Goal: Task Accomplishment & Management: Use online tool/utility

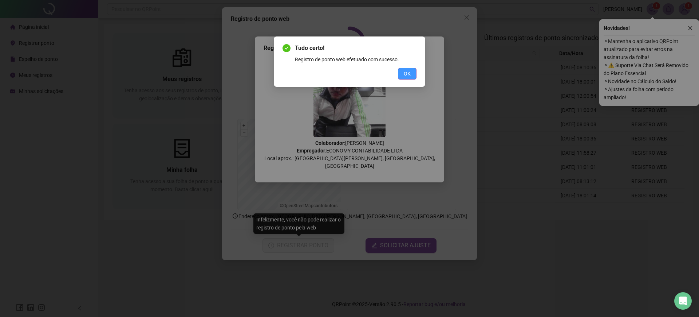
click at [414, 69] on button "OK" at bounding box center [407, 74] width 19 height 12
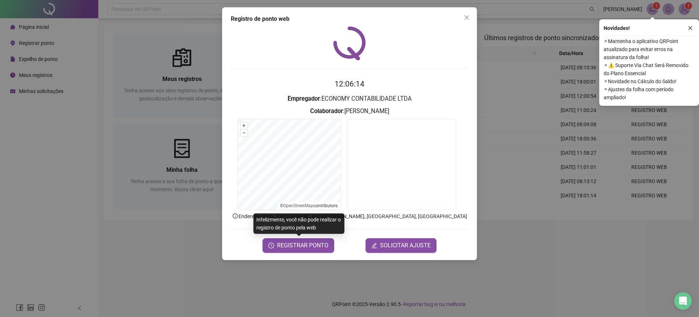
drag, startPoint x: 109, startPoint y: 42, endPoint x: 96, endPoint y: 3, distance: 41.0
click at [109, 41] on div "Registro de ponto web 12:06:14 Empregador : ECONOMY CONTABILIDADE LTDA Colabora…" at bounding box center [349, 158] width 699 height 317
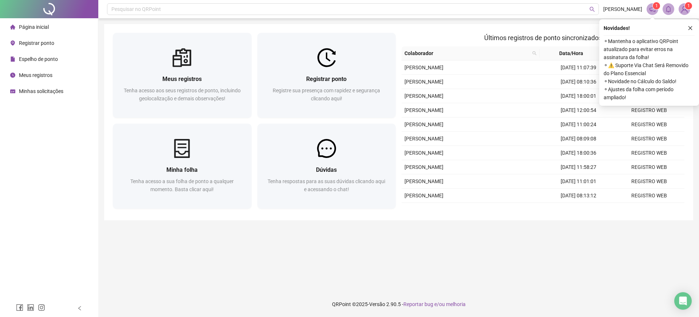
drag, startPoint x: 246, startPoint y: 264, endPoint x: 276, endPoint y: 242, distance: 37.5
click at [247, 264] on main "Meus registros Tenha acesso aos seus registros de ponto, incluindo geolocalizaç…" at bounding box center [398, 154] width 589 height 261
click at [688, 27] on icon "close" at bounding box center [690, 27] width 5 height 5
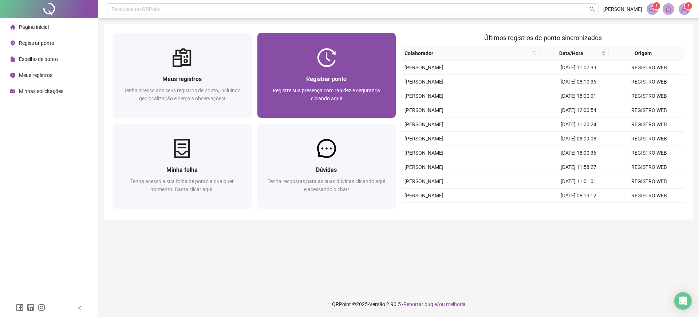
click at [300, 85] on div "Registrar ponto Registre sua presença com rapidez e segurança clicando aqui!" at bounding box center [326, 92] width 121 height 36
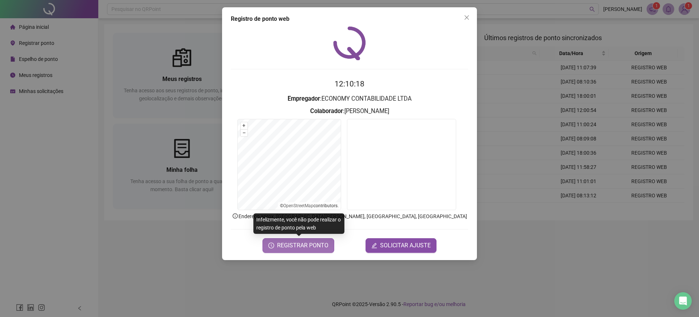
click at [314, 247] on span "REGISTRAR PONTO" at bounding box center [302, 245] width 51 height 9
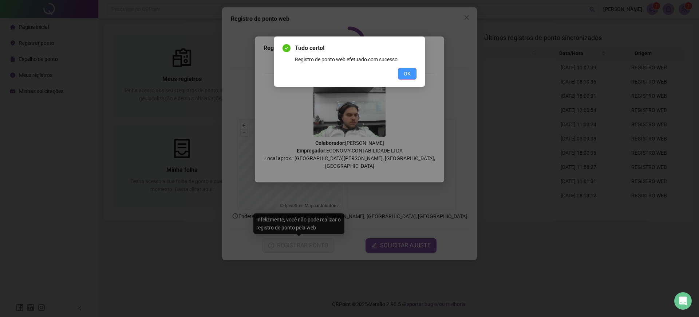
click at [401, 76] on button "OK" at bounding box center [407, 74] width 19 height 12
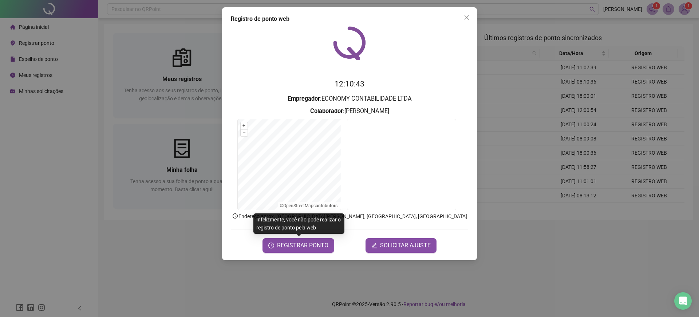
drag, startPoint x: 479, startPoint y: 20, endPoint x: 469, endPoint y: 20, distance: 10.2
click at [477, 20] on div "Registro de ponto web 12:10:43 Empregador : ECONOMY CONTABILIDADE LTDA Colabora…" at bounding box center [349, 158] width 699 height 317
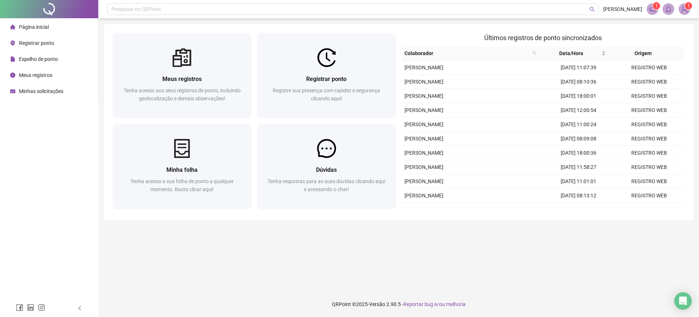
click at [469, 20] on div "Pesquisar no QRPoint RICHARD FILHO 1 1 Meus registros Tenha acesso aos seus reg…" at bounding box center [398, 158] width 601 height 317
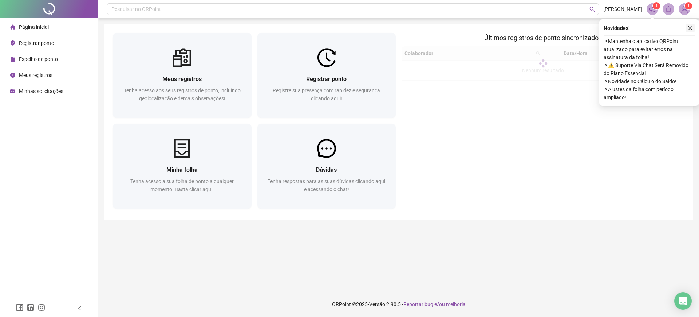
click at [689, 28] on icon "close" at bounding box center [690, 27] width 5 height 5
